Goal: Find specific page/section: Find specific page/section

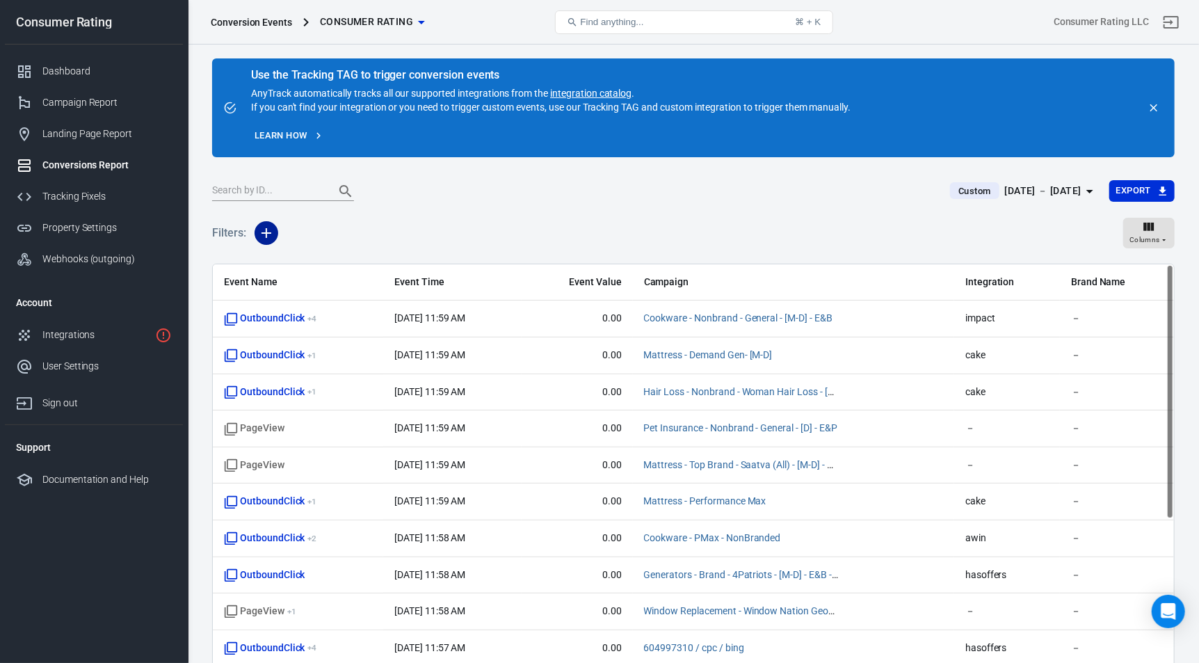
click at [264, 232] on icon "button" at bounding box center [266, 233] width 17 height 17
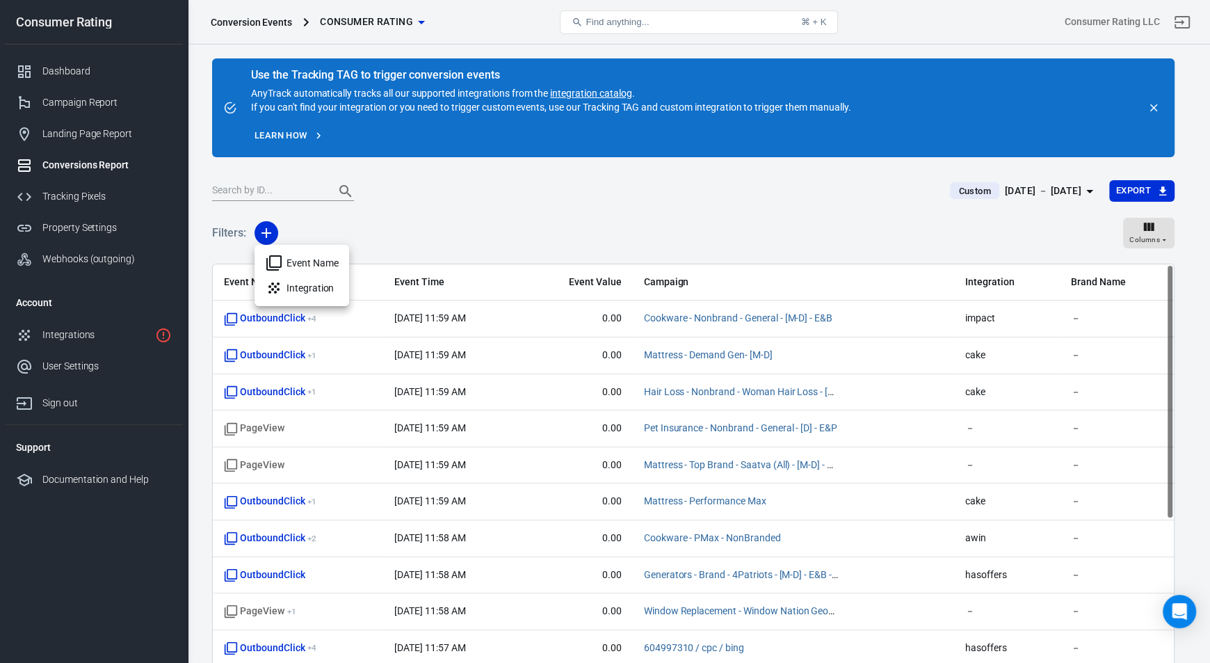
click at [1028, 191] on div at bounding box center [605, 331] width 1210 height 663
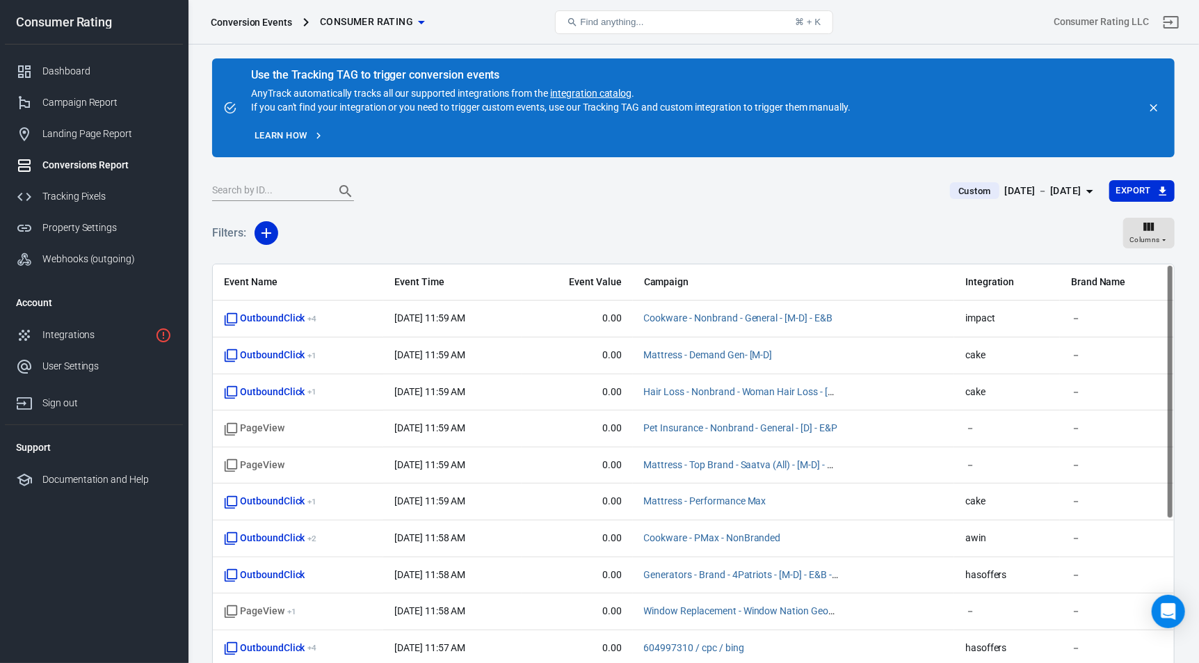
click at [1084, 191] on icon "button" at bounding box center [1090, 191] width 17 height 17
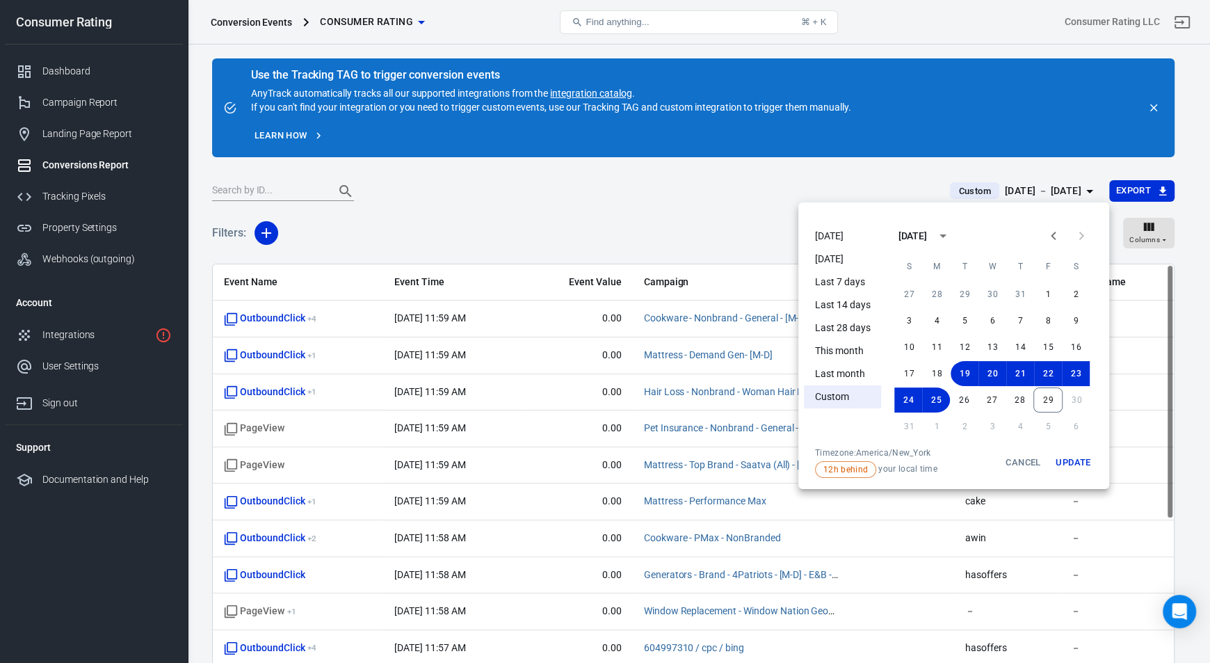
click at [268, 227] on div at bounding box center [605, 331] width 1210 height 663
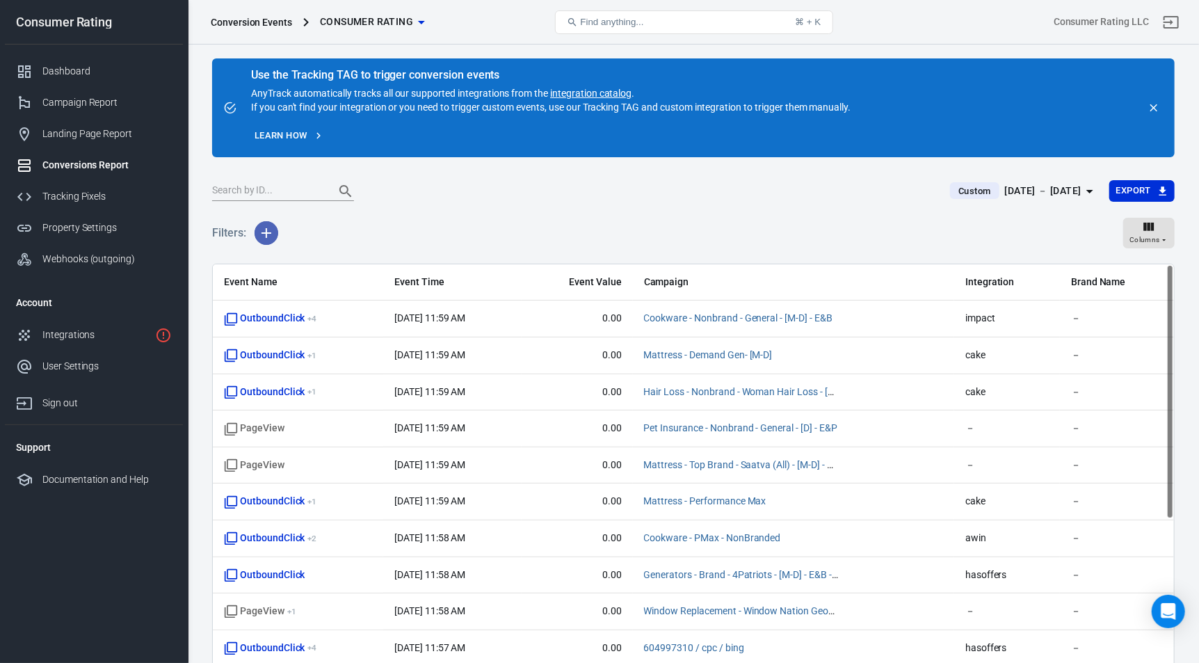
click at [267, 231] on icon "button" at bounding box center [266, 233] width 17 height 17
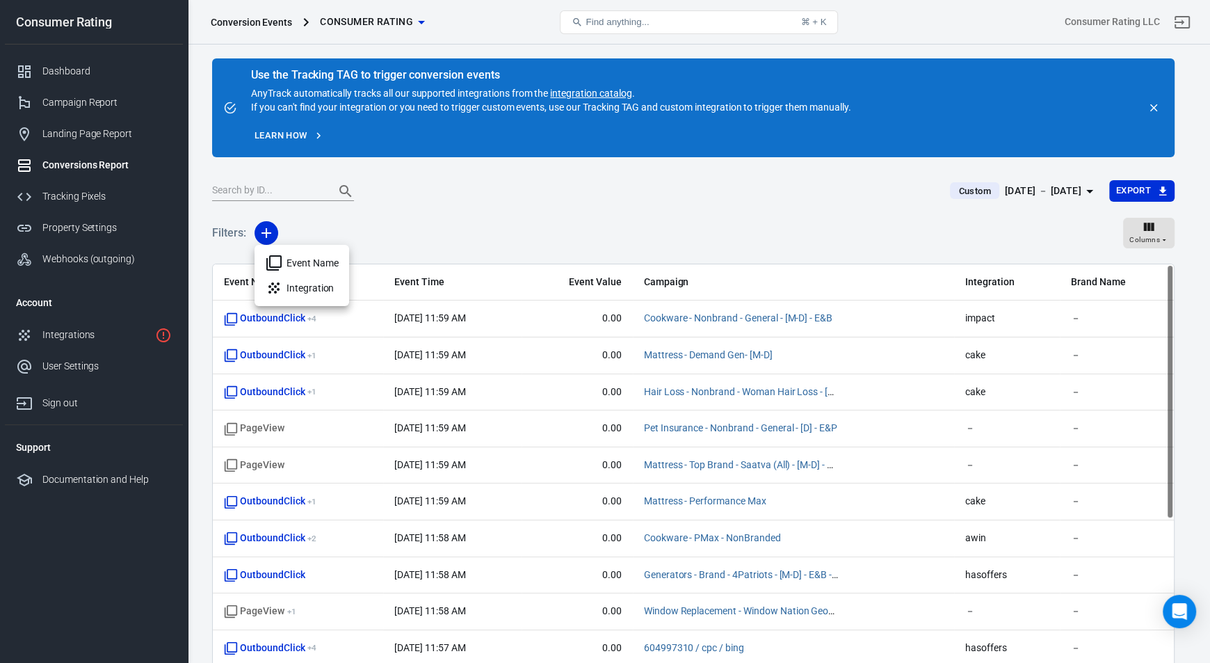
click at [305, 262] on li "Event Name" at bounding box center [302, 262] width 95 height 25
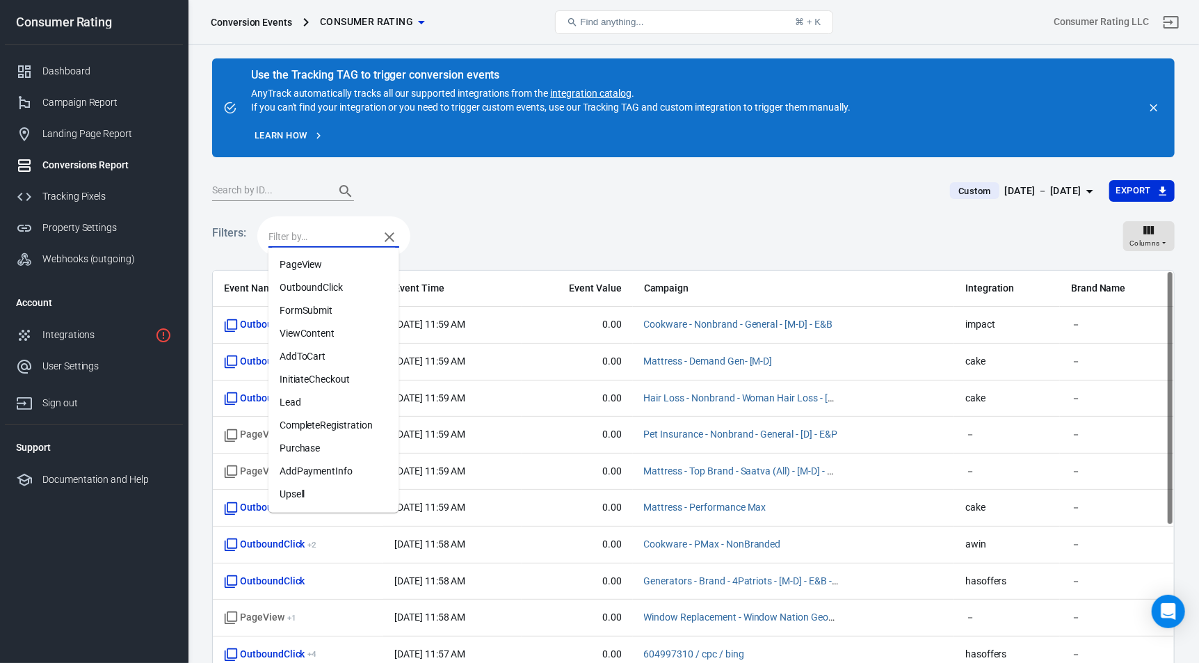
click at [319, 238] on input "text" at bounding box center [320, 236] width 104 height 17
click at [415, 202] on div "Custom [DATE] － [DATE] Export" at bounding box center [693, 196] width 963 height 34
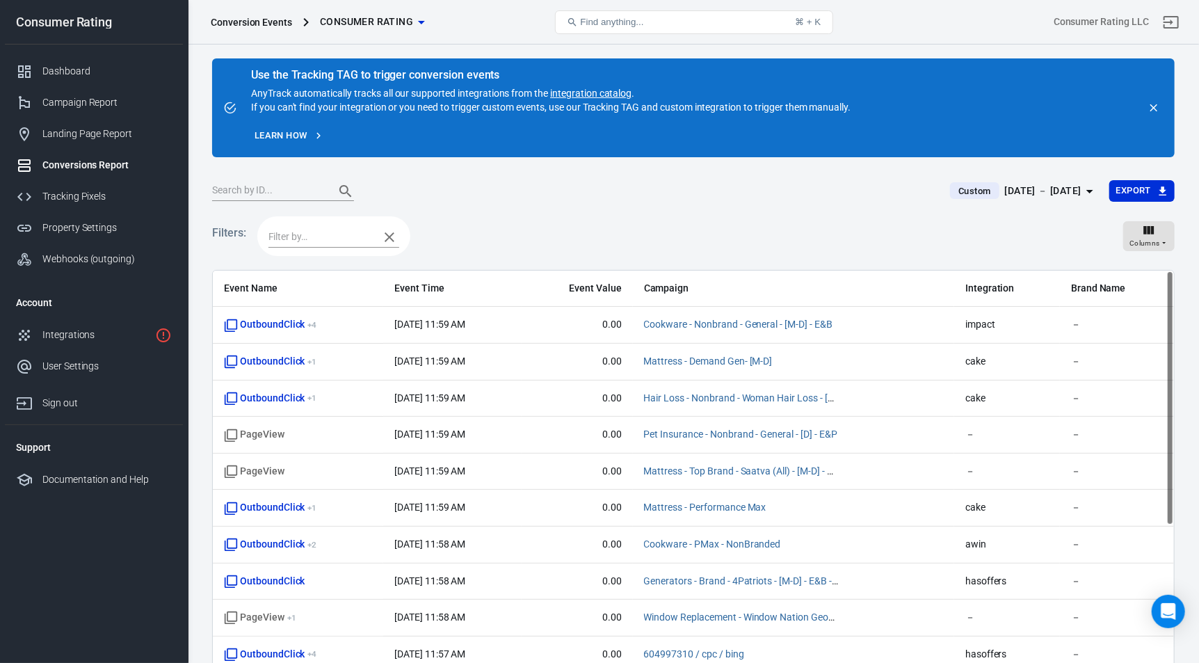
click at [234, 236] on h5 "Filters:" at bounding box center [229, 233] width 34 height 45
click at [392, 235] on icon "button" at bounding box center [389, 237] width 17 height 17
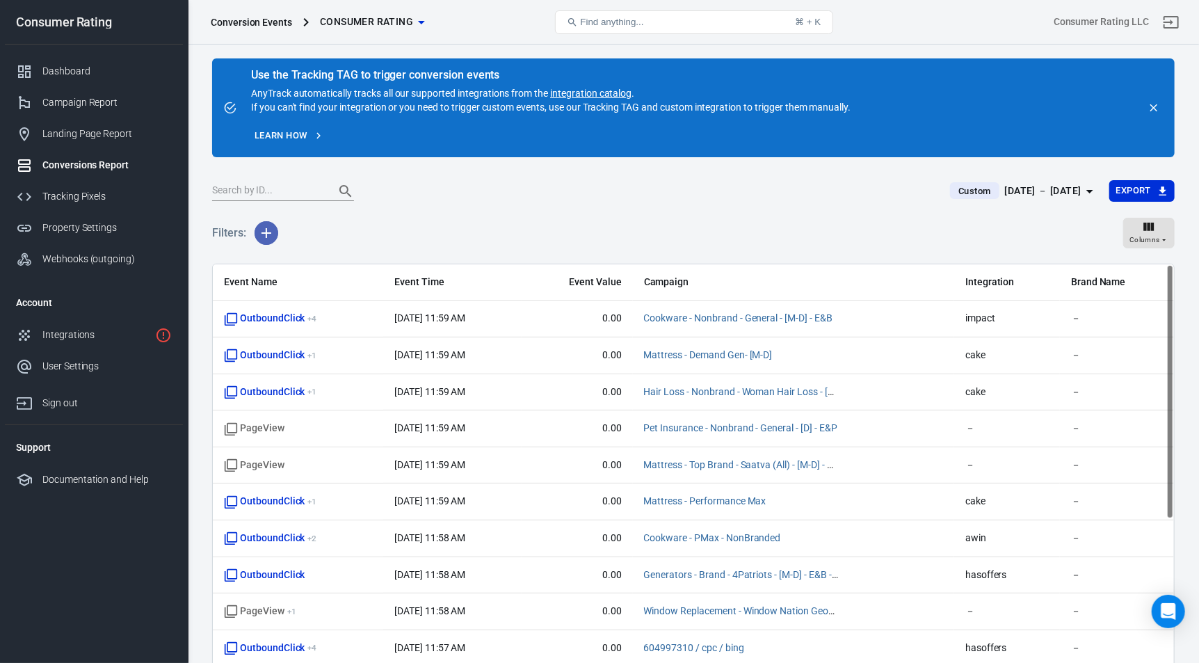
click at [263, 237] on icon "button" at bounding box center [266, 233] width 17 height 17
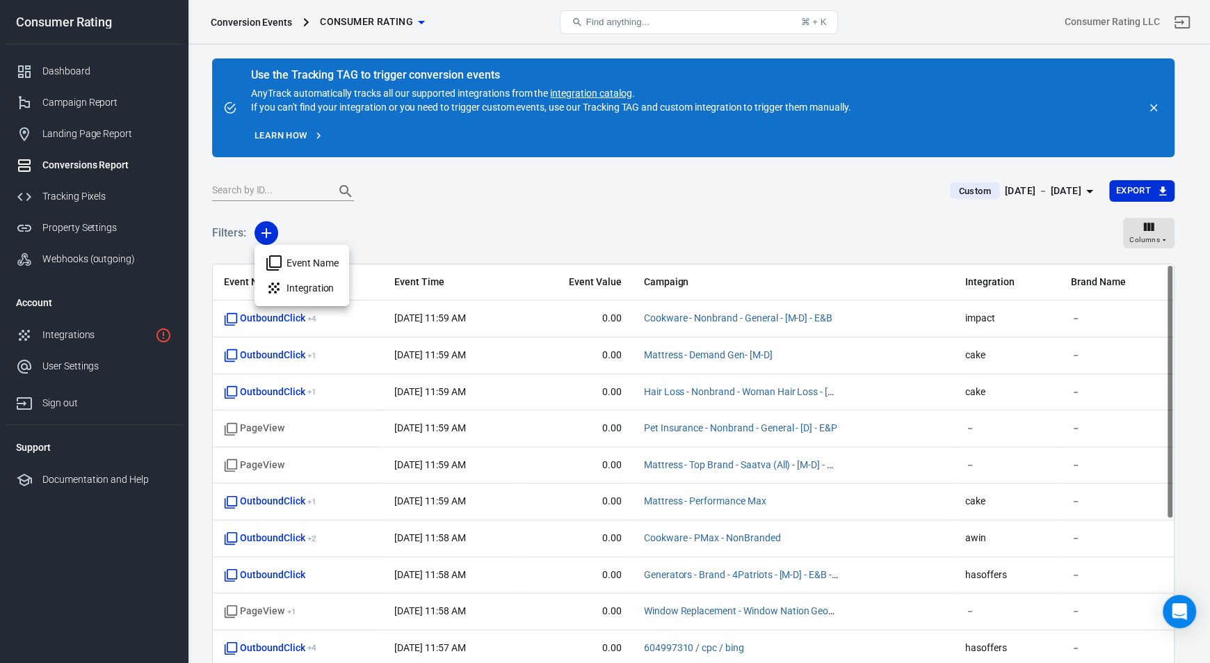
click at [303, 288] on li "Integration" at bounding box center [302, 287] width 95 height 25
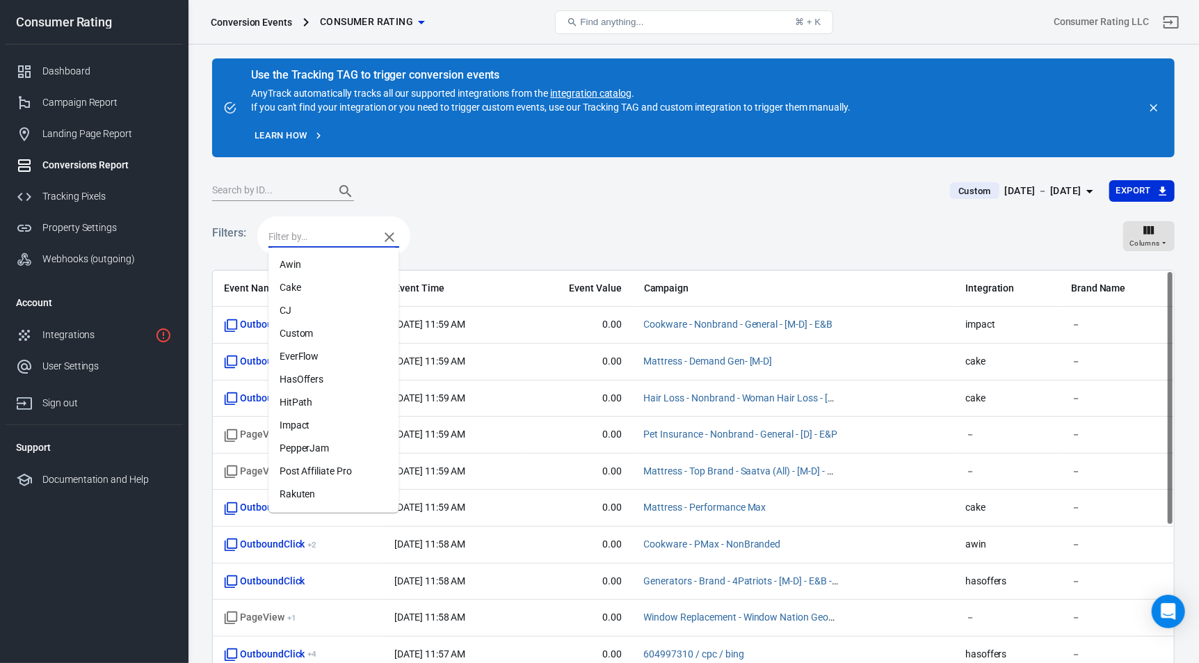
click at [315, 240] on input "text" at bounding box center [320, 236] width 104 height 17
